Goal: Task Accomplishment & Management: Manage account settings

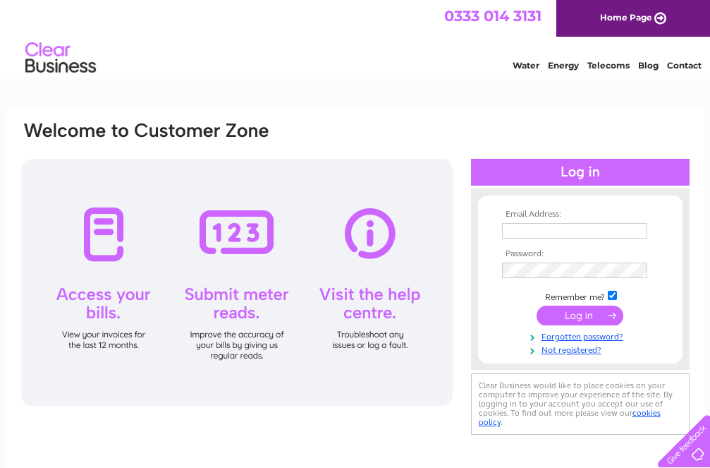
type input "atpat30@hotmail.com"
click at [599, 315] on input "submit" at bounding box center [580, 315] width 87 height 20
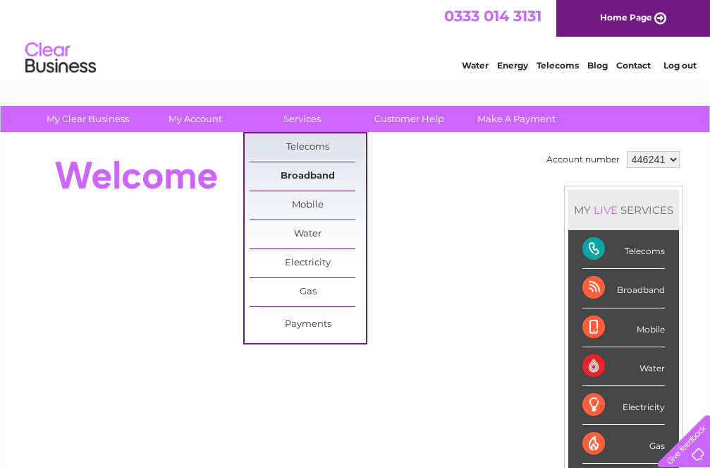
click at [308, 168] on link "Broadband" at bounding box center [308, 176] width 116 height 28
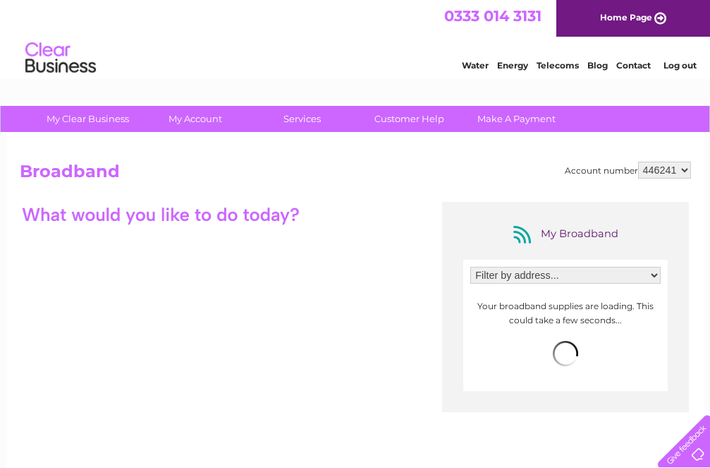
click at [544, 272] on select "Filter by address... 40 Guildford Avenue, Swindon, Wiltshire, SN3 1JE" at bounding box center [565, 275] width 190 height 17
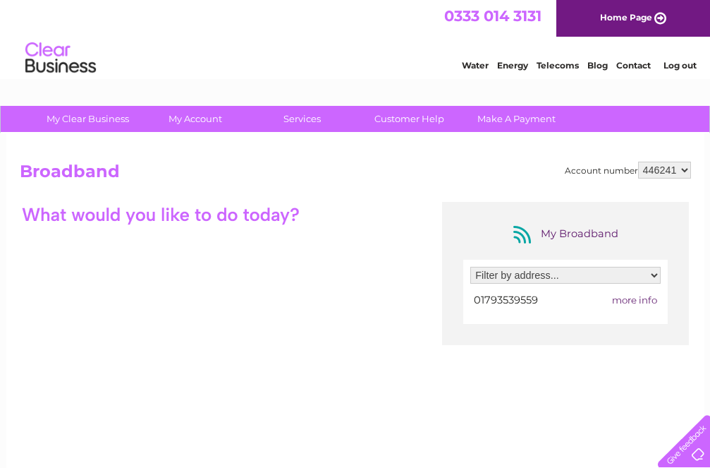
select select "2097944"
click at [470, 267] on select "Filter by address... 40 Guildford Avenue, Swindon, Wiltshire, SN3 1JE" at bounding box center [565, 275] width 190 height 17
click at [648, 298] on span "more info" at bounding box center [634, 299] width 45 height 11
click at [645, 296] on span "more info" at bounding box center [634, 299] width 45 height 11
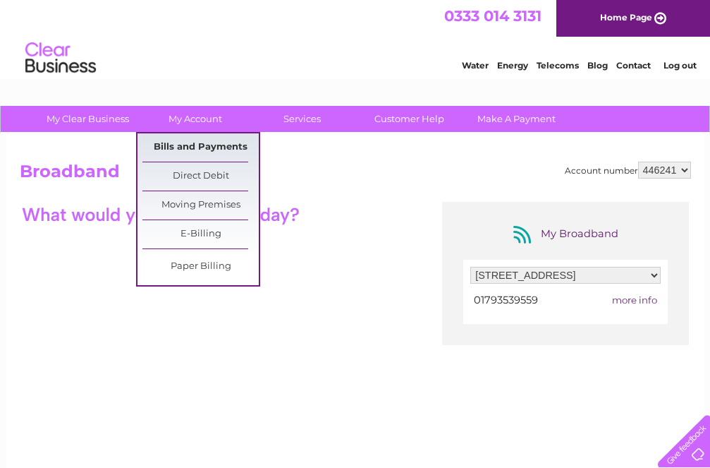
click at [212, 152] on link "Bills and Payments" at bounding box center [200, 147] width 116 height 28
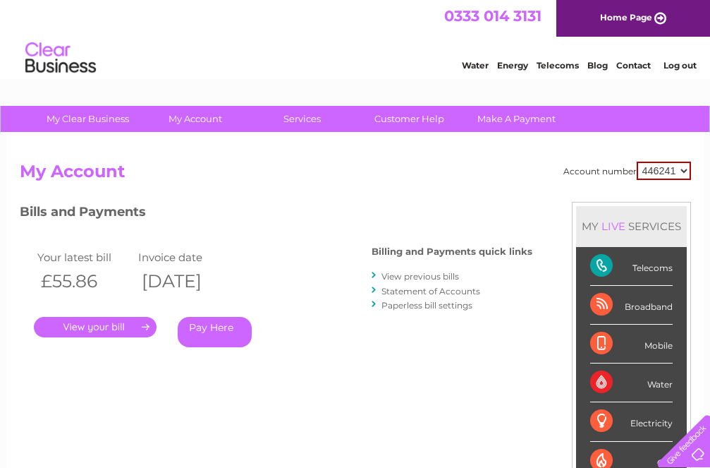
click at [410, 275] on link "View previous bills" at bounding box center [421, 276] width 78 height 11
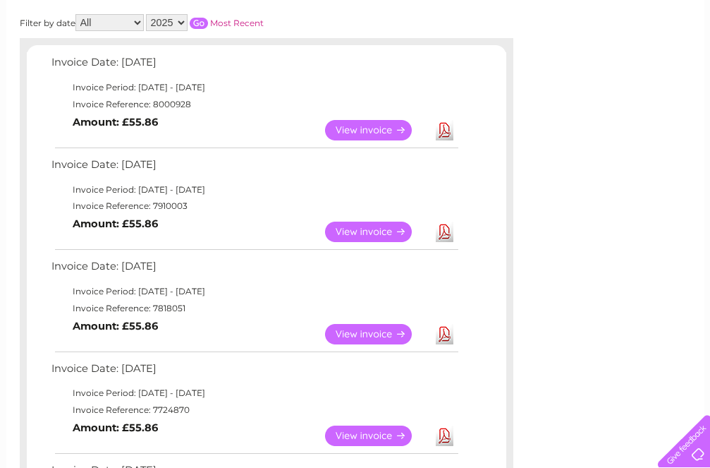
scroll to position [141, 0]
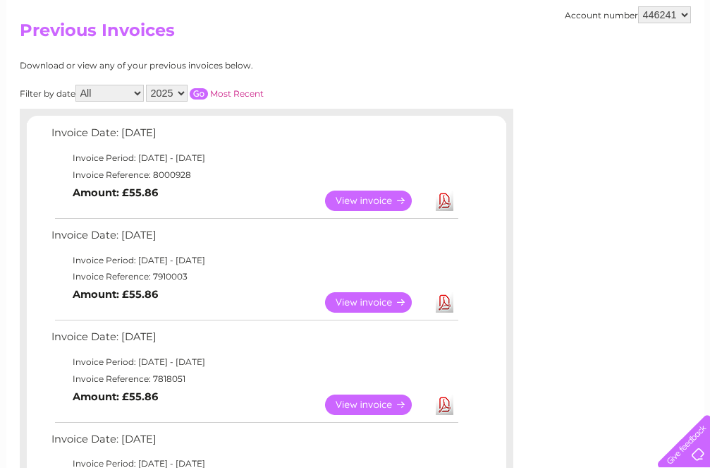
click at [370, 200] on link "View" at bounding box center [377, 200] width 104 height 20
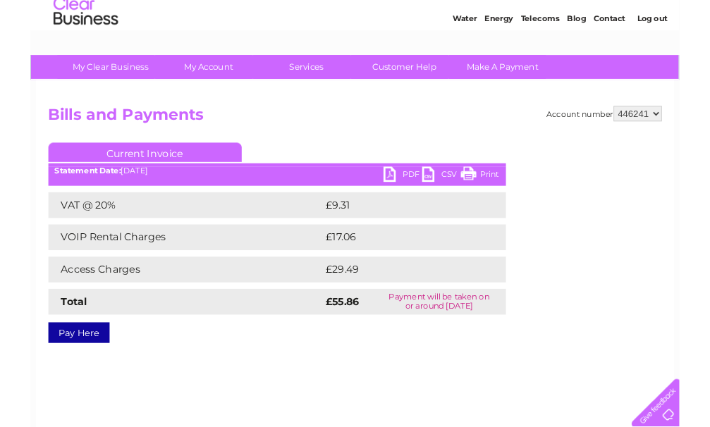
scroll to position [71, 0]
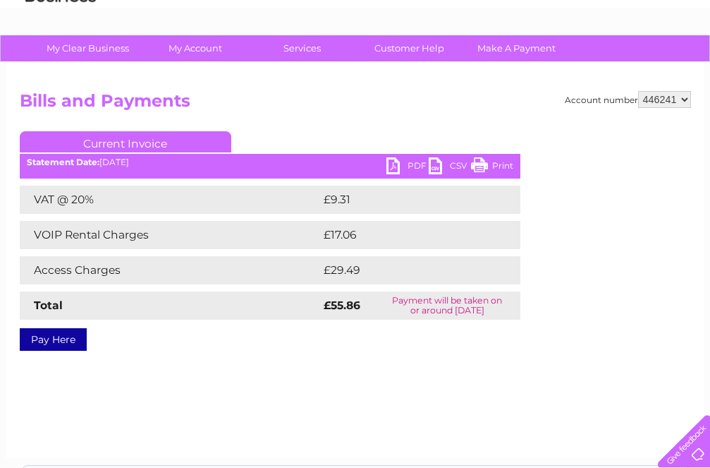
click at [86, 235] on td "VOIP Rental Charges" at bounding box center [170, 235] width 300 height 28
click at [355, 233] on td "£17.06" at bounding box center [405, 235] width 171 height 28
click at [341, 269] on td "£29.49" at bounding box center [406, 270] width 173 height 28
click at [393, 164] on link "PDF" at bounding box center [408, 167] width 42 height 20
